Goal: Find specific page/section: Find specific page/section

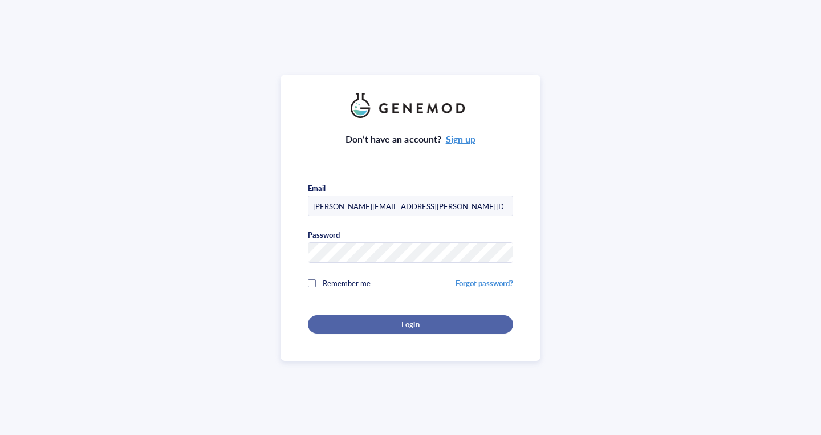
type input "[PERSON_NAME][EMAIL_ADDRESS][PERSON_NAME][DOMAIN_NAME]"
click at [385, 322] on div "Login" at bounding box center [410, 324] width 169 height 10
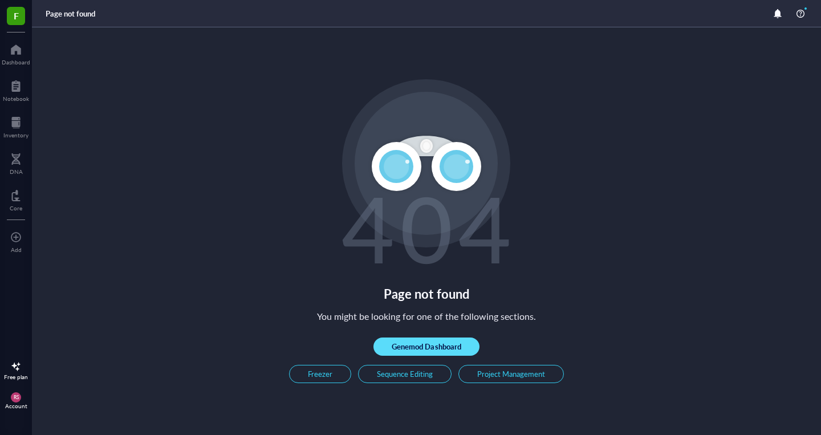
click at [437, 348] on span "Genemod Dashboard" at bounding box center [426, 347] width 69 height 10
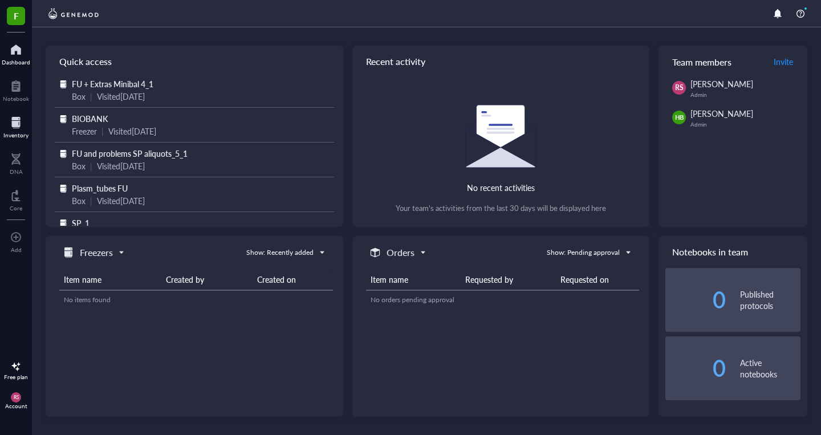
click at [19, 119] on div at bounding box center [15, 122] width 25 height 18
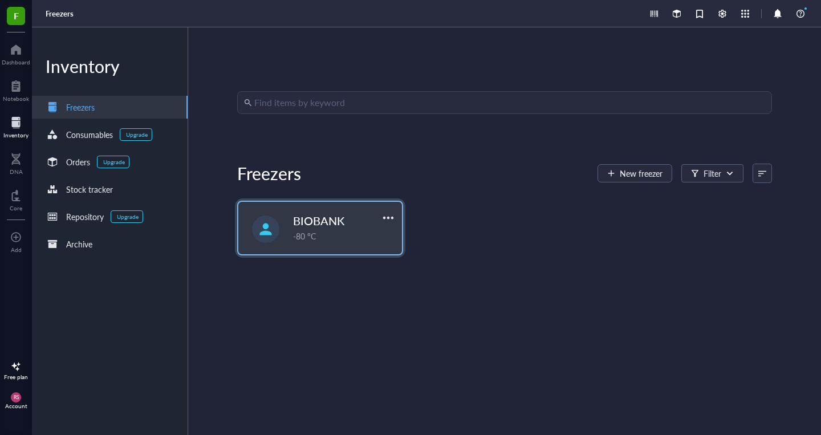
click at [353, 216] on div "BIOBANK" at bounding box center [337, 221] width 88 height 16
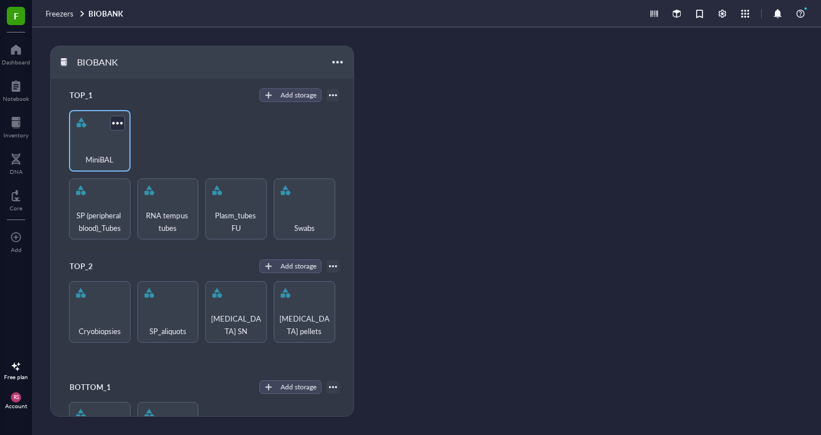
click at [99, 143] on div "MiniBAL" at bounding box center [100, 153] width 50 height 25
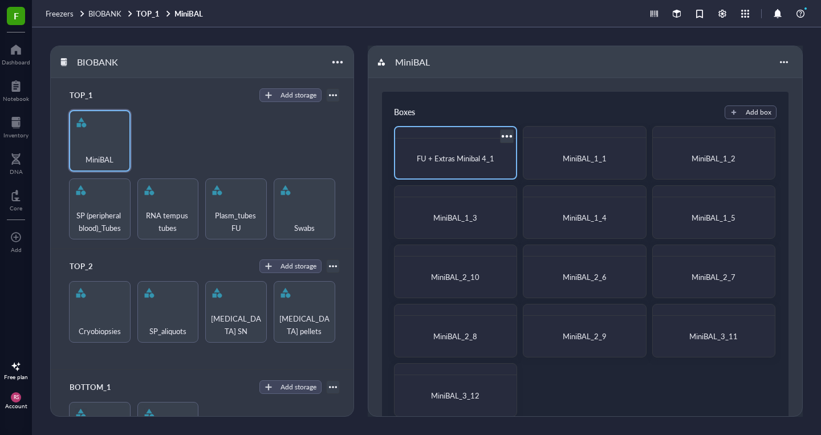
click at [449, 160] on span "FU + Extras Minibal 4_1" at bounding box center [456, 158] width 78 height 11
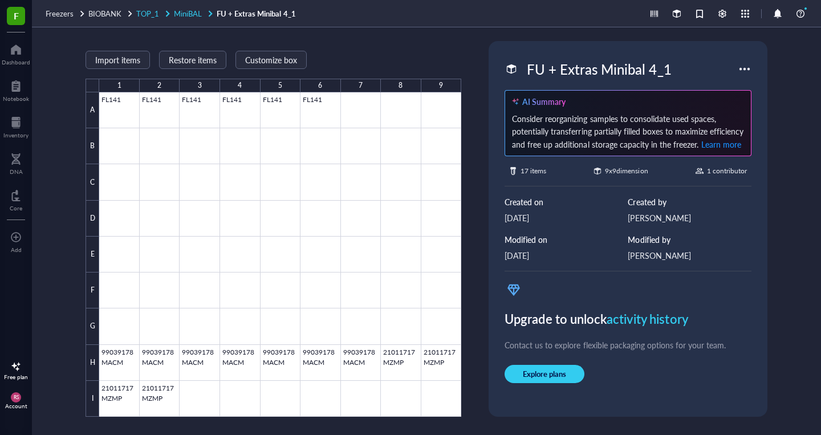
click at [183, 15] on span "MiniBAL" at bounding box center [188, 13] width 28 height 11
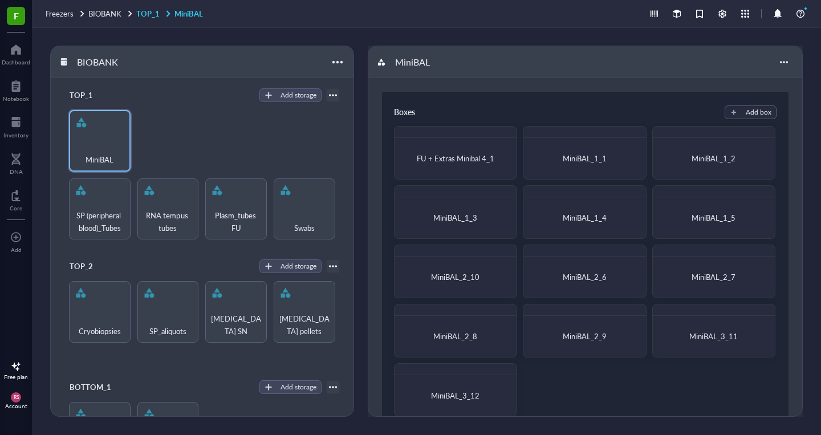
click at [143, 18] on link "TOP_1 MiniBAL" at bounding box center [170, 14] width 69 height 10
click at [114, 15] on span "BIOBANK" at bounding box center [104, 13] width 33 height 11
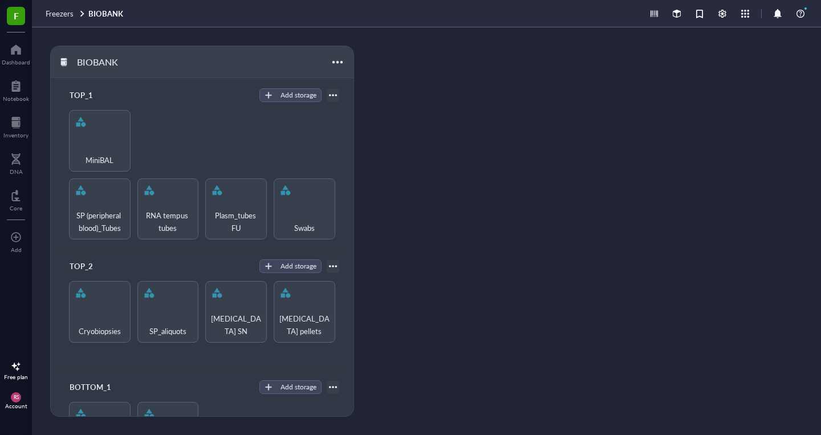
click at [99, 14] on link "BIOBANK" at bounding box center [106, 14] width 37 height 10
click at [64, 15] on span "Freezers" at bounding box center [60, 13] width 28 height 11
